Goal: Task Accomplishment & Management: Manage account settings

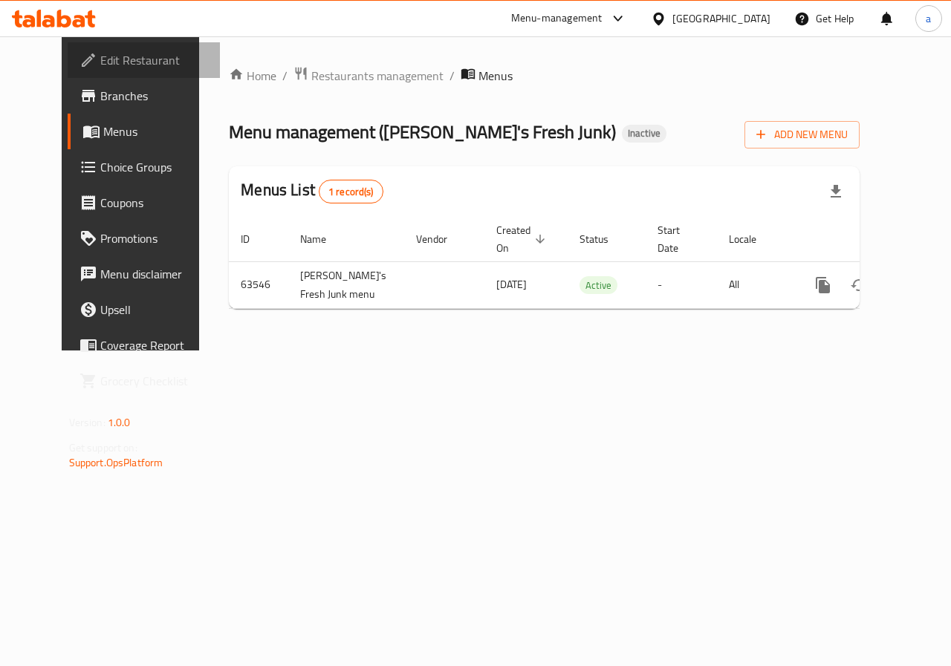
click at [105, 56] on span "Edit Restaurant" at bounding box center [154, 60] width 108 height 18
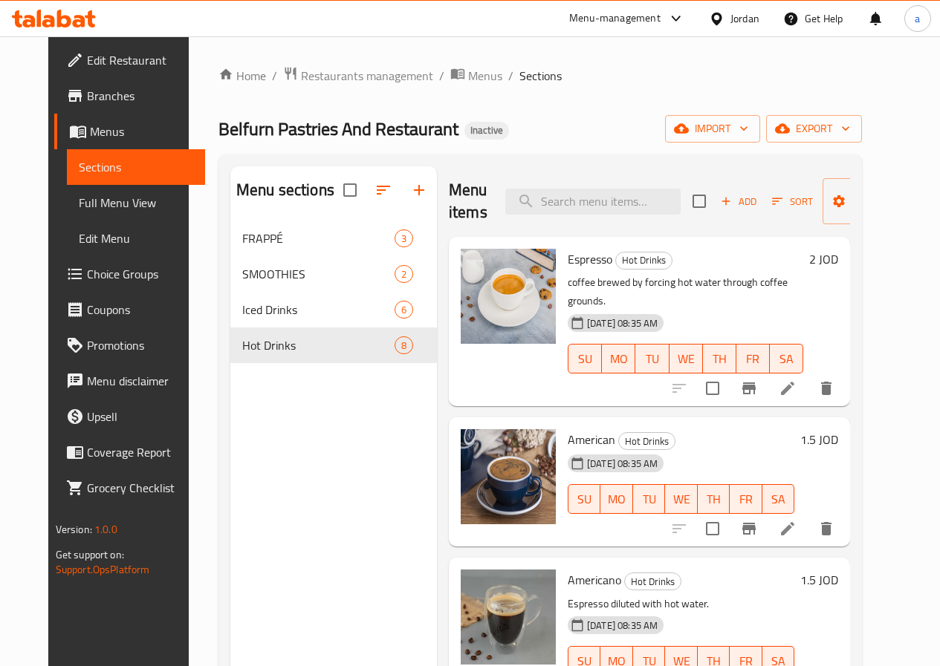
scroll to position [149, 0]
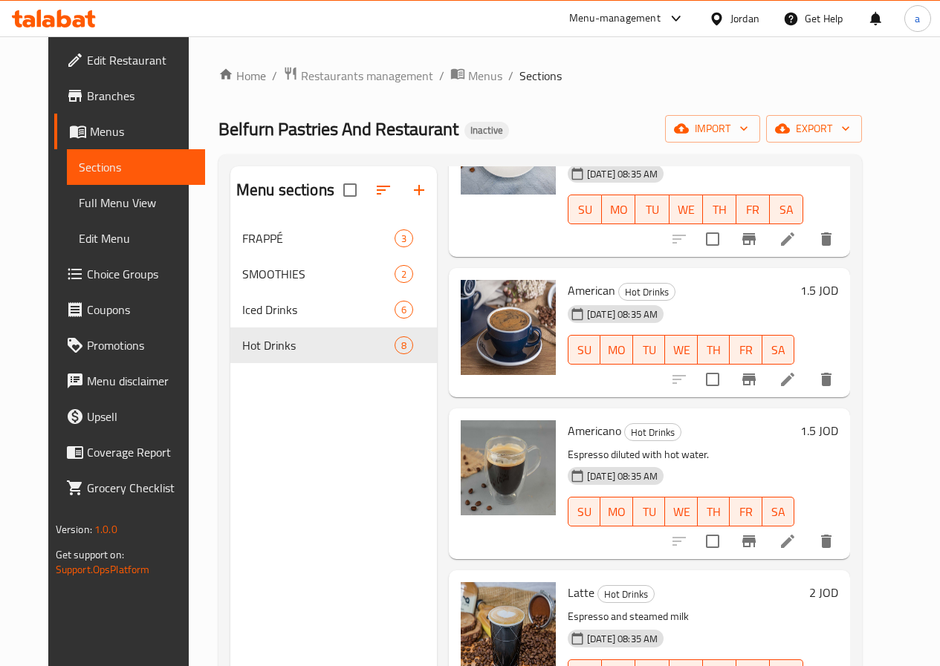
click at [87, 100] on span "Branches" at bounding box center [140, 96] width 106 height 18
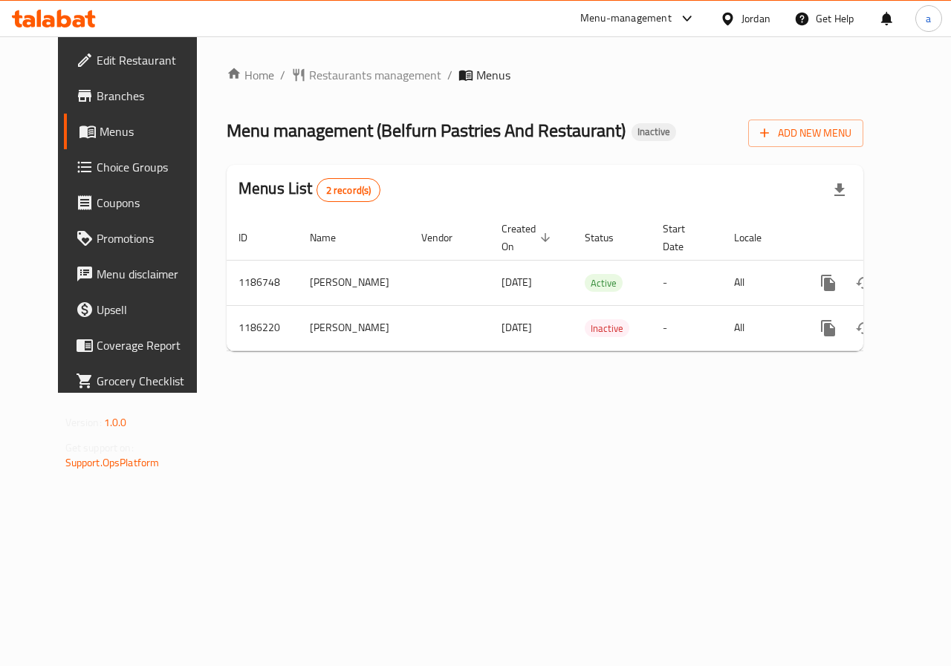
click at [97, 95] on span "Branches" at bounding box center [151, 96] width 108 height 18
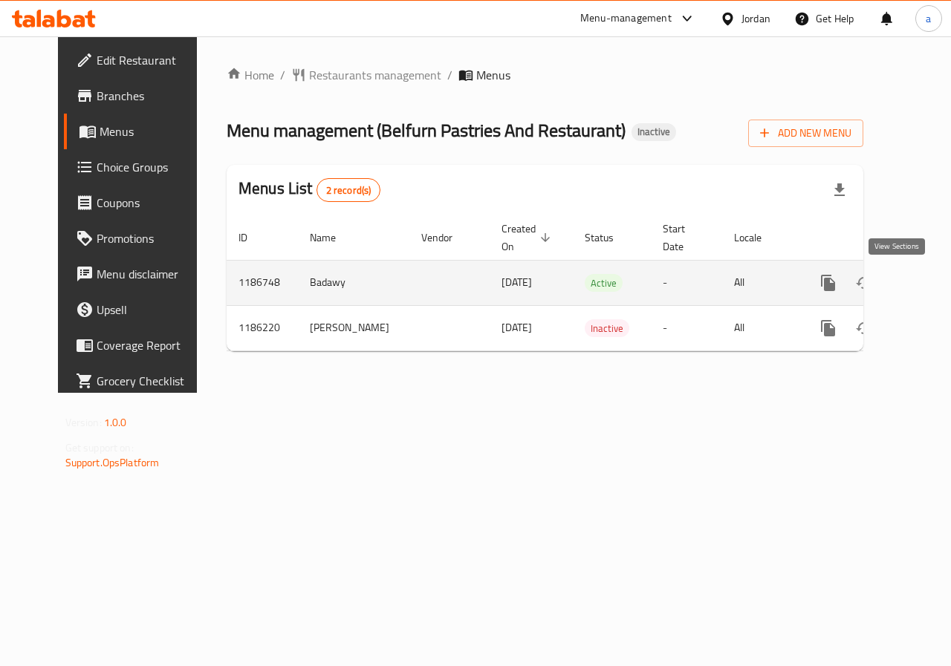
click at [926, 280] on icon "enhanced table" at bounding box center [935, 283] width 18 height 18
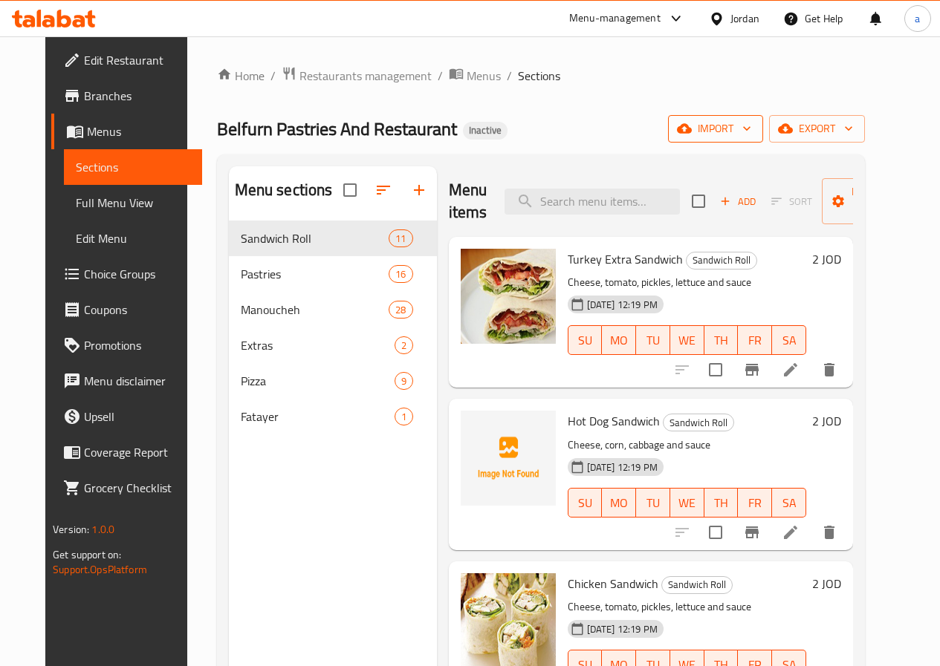
click at [751, 123] on span "import" at bounding box center [715, 129] width 71 height 19
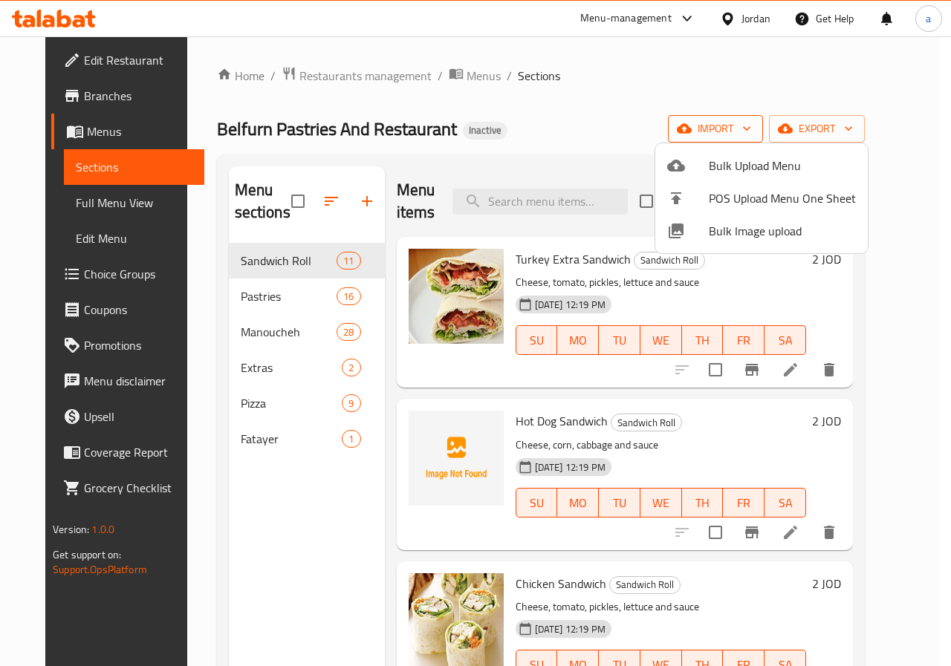
click at [783, 123] on div at bounding box center [475, 333] width 951 height 666
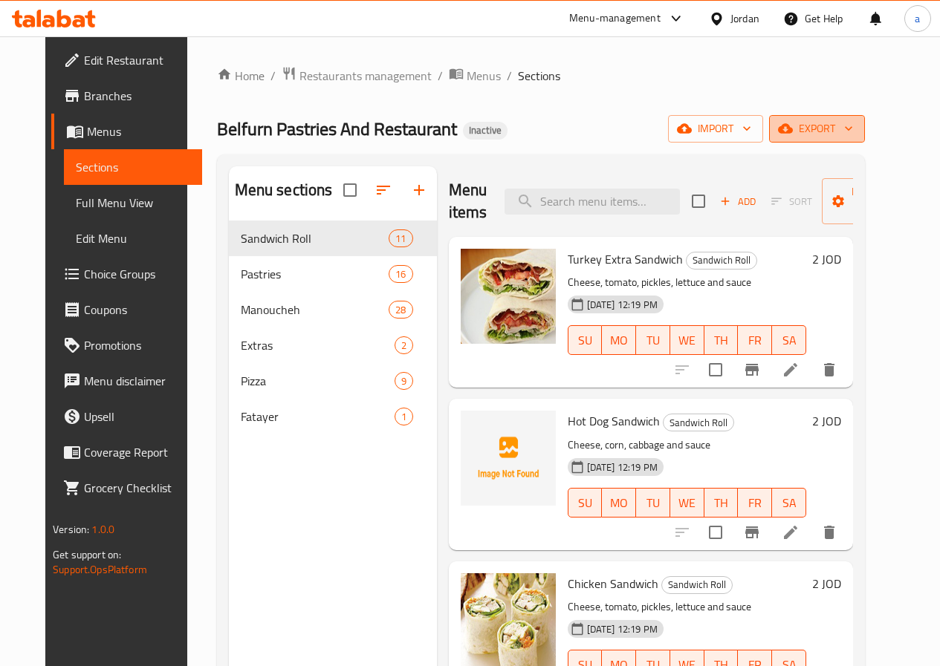
click at [856, 132] on icon "button" at bounding box center [848, 128] width 15 height 15
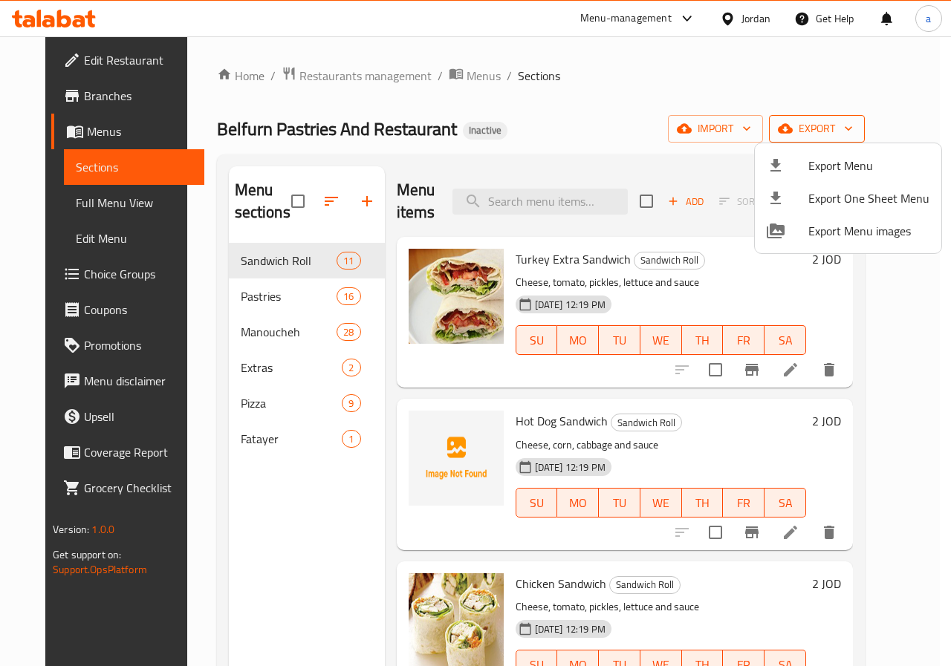
click at [891, 132] on div at bounding box center [475, 333] width 951 height 666
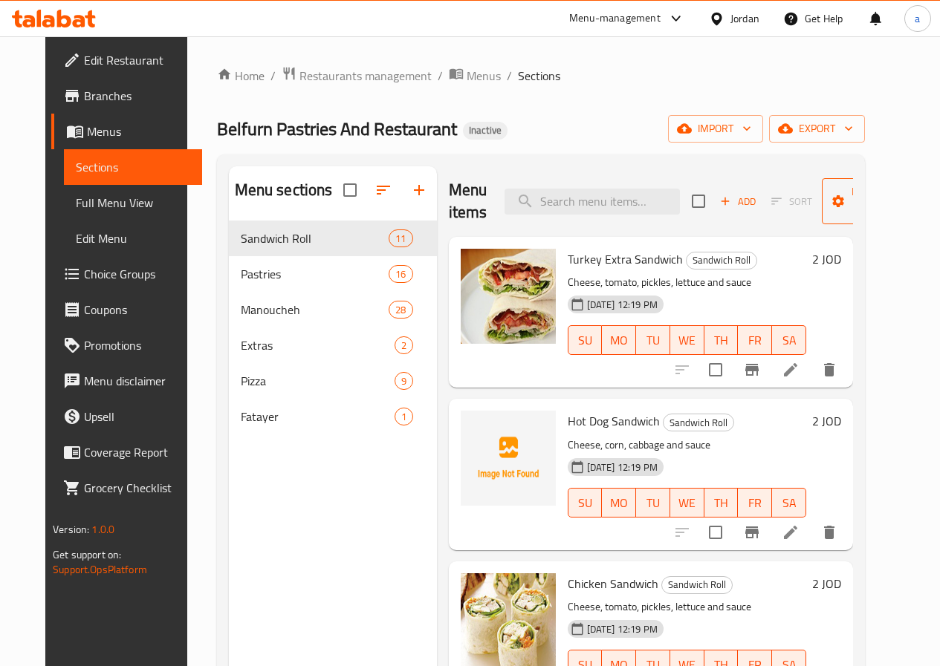
click at [833, 193] on span "Manage items" at bounding box center [871, 201] width 76 height 37
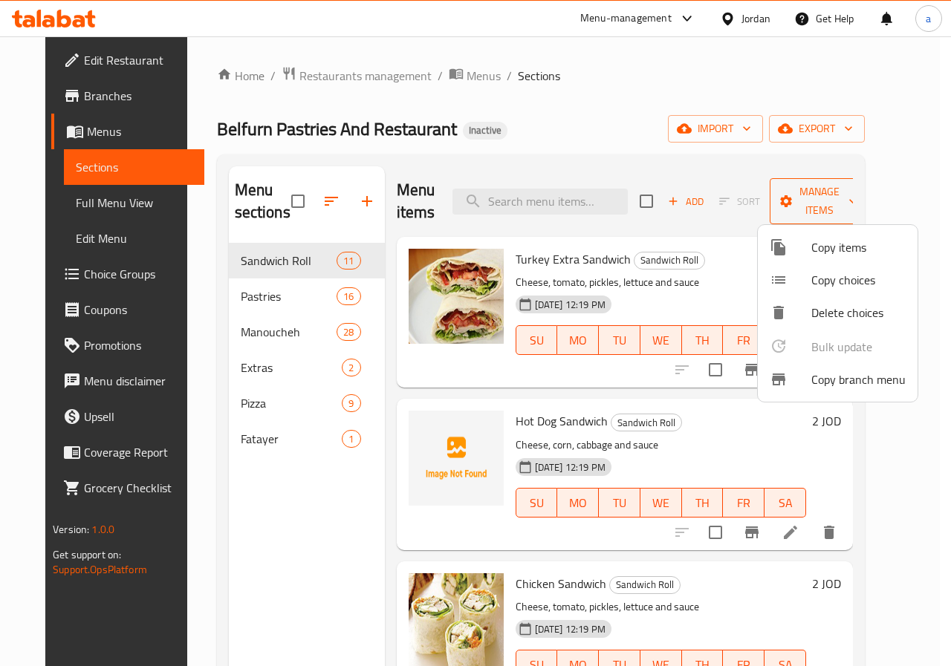
click at [828, 193] on div at bounding box center [475, 333] width 951 height 666
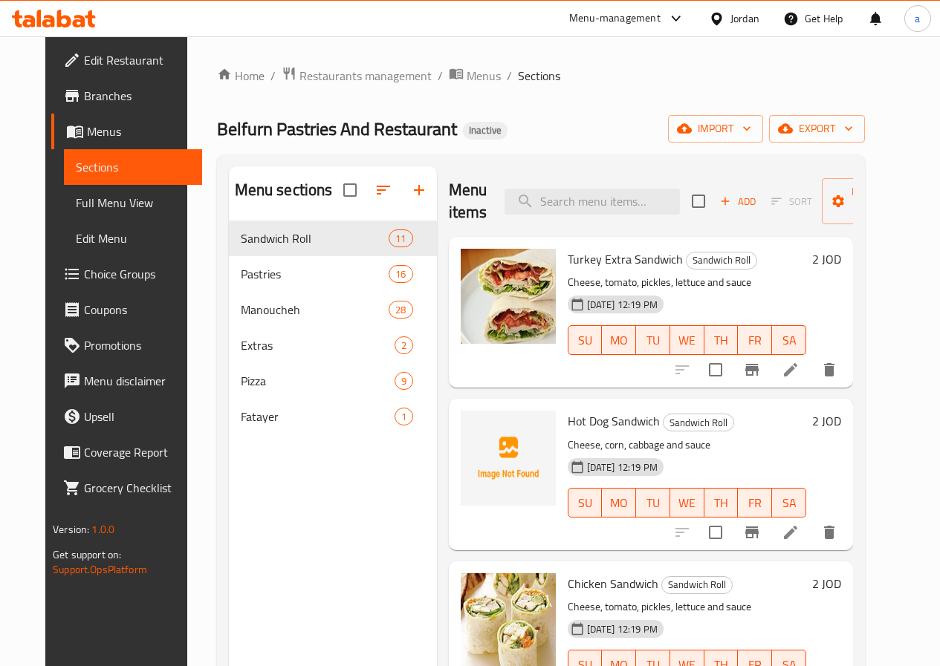
click at [76, 232] on span "Edit Menu" at bounding box center [133, 239] width 114 height 18
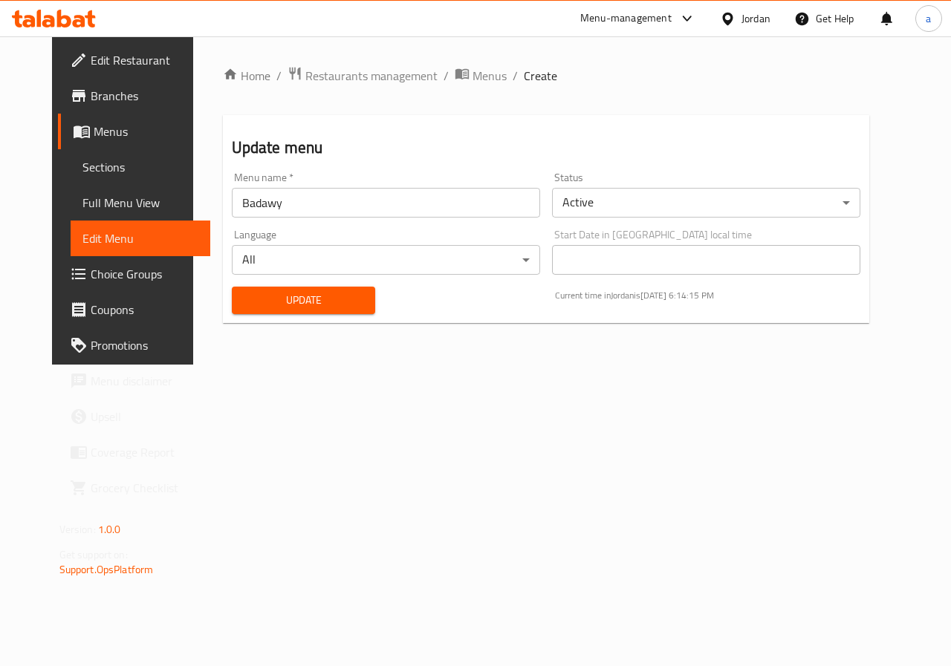
click at [94, 209] on span "Full Menu View" at bounding box center [140, 203] width 117 height 18
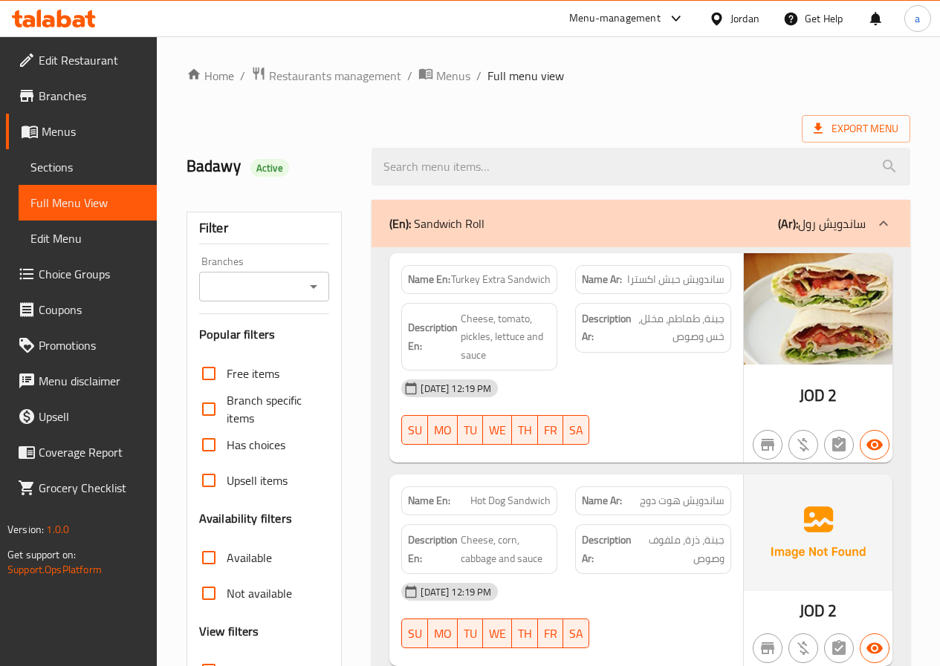
click at [75, 155] on link "Sections" at bounding box center [88, 167] width 138 height 36
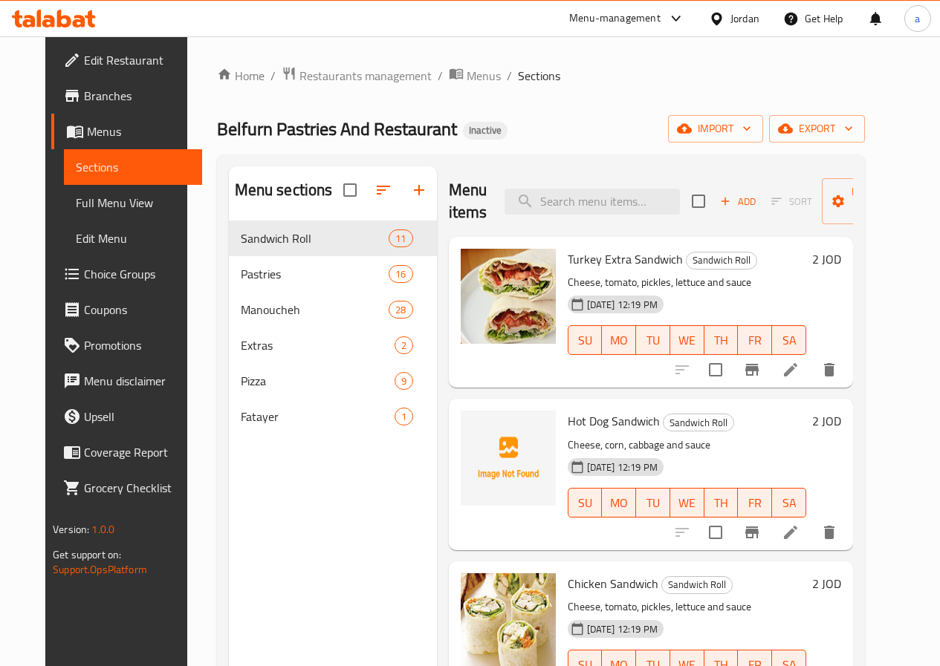
click at [87, 133] on span "Menus" at bounding box center [138, 132] width 103 height 18
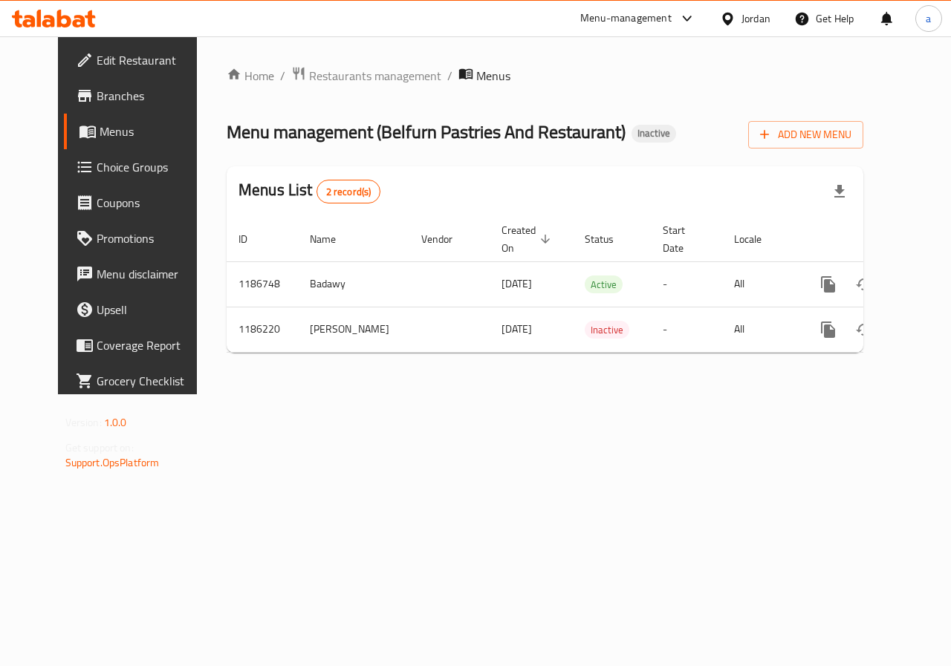
click at [98, 99] on span "Branches" at bounding box center [151, 96] width 108 height 18
